Goal: Check status: Check status

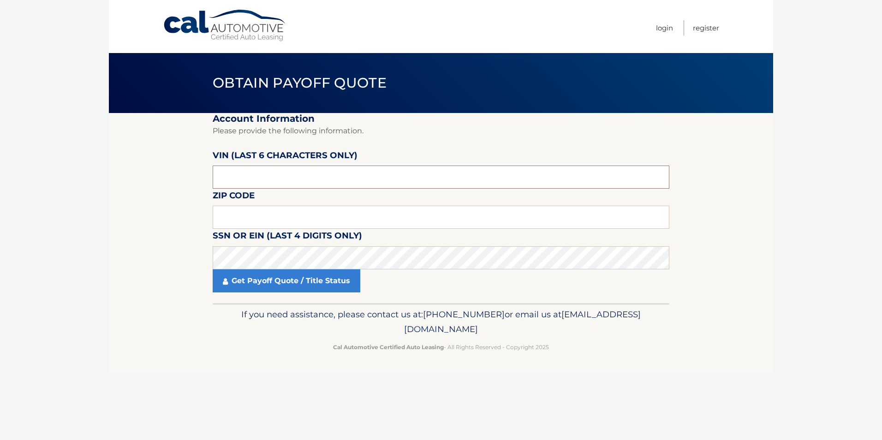
click at [368, 181] on input "text" at bounding box center [441, 177] width 457 height 23
type input "553992"
click at [330, 209] on input "text" at bounding box center [441, 217] width 457 height 23
drag, startPoint x: 243, startPoint y: 212, endPoint x: 250, endPoint y: 214, distance: 7.2
click at [244, 212] on input "text" at bounding box center [441, 217] width 457 height 23
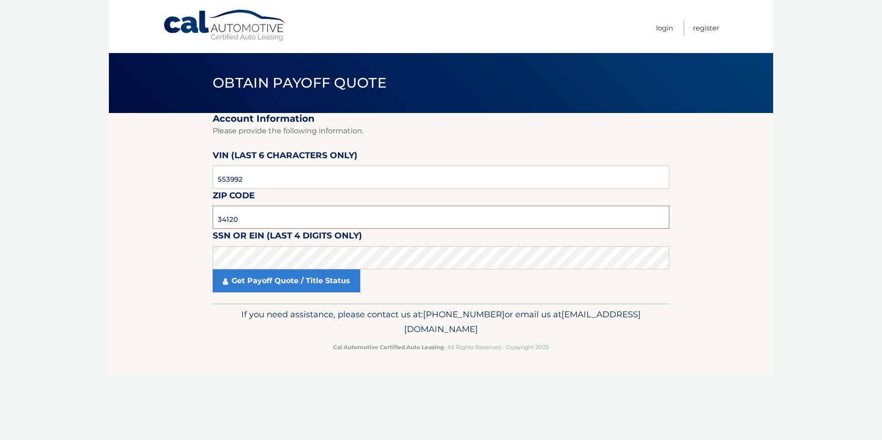
type input "34120"
click at [293, 286] on link "Get Payoff Quote / Title Status" at bounding box center [287, 280] width 148 height 23
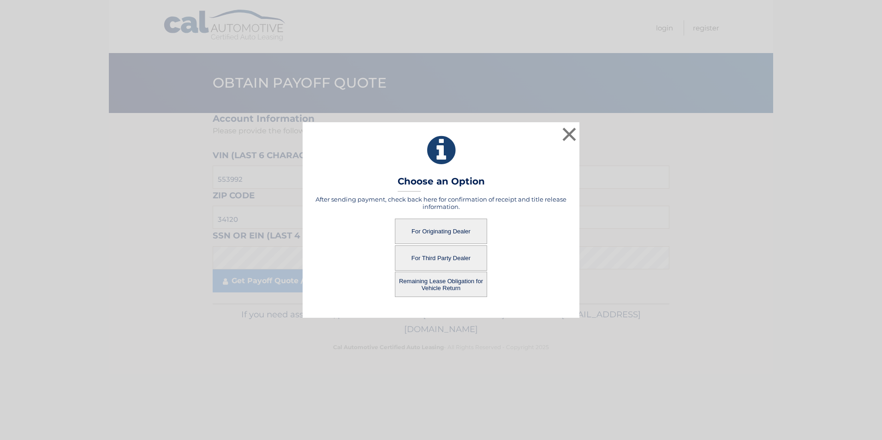
click at [440, 228] on button "For Originating Dealer" at bounding box center [441, 231] width 92 height 25
